Goal: Task Accomplishment & Management: Manage account settings

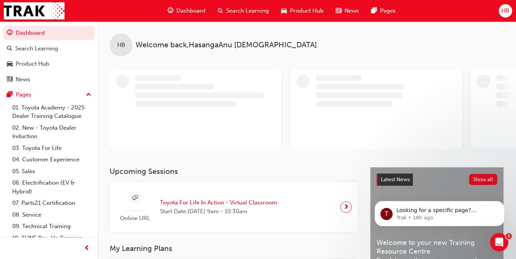
click at [507, 16] on div "HB" at bounding box center [505, 10] width 13 height 13
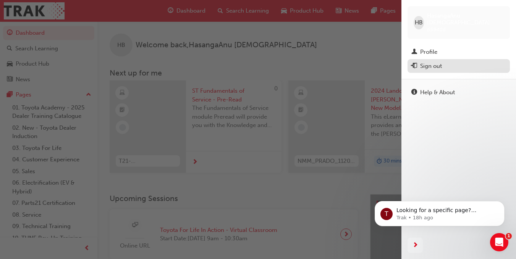
click at [435, 69] on div "Sign out" at bounding box center [431, 66] width 22 height 9
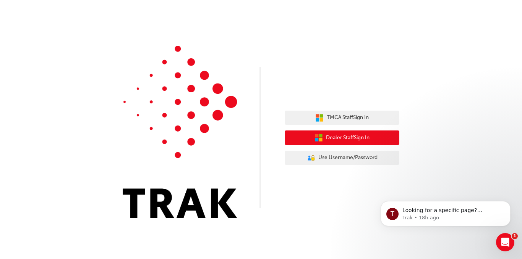
click at [391, 136] on button "Dealer Staff Sign In" at bounding box center [342, 138] width 115 height 15
